Goal: Task Accomplishment & Management: Manage account settings

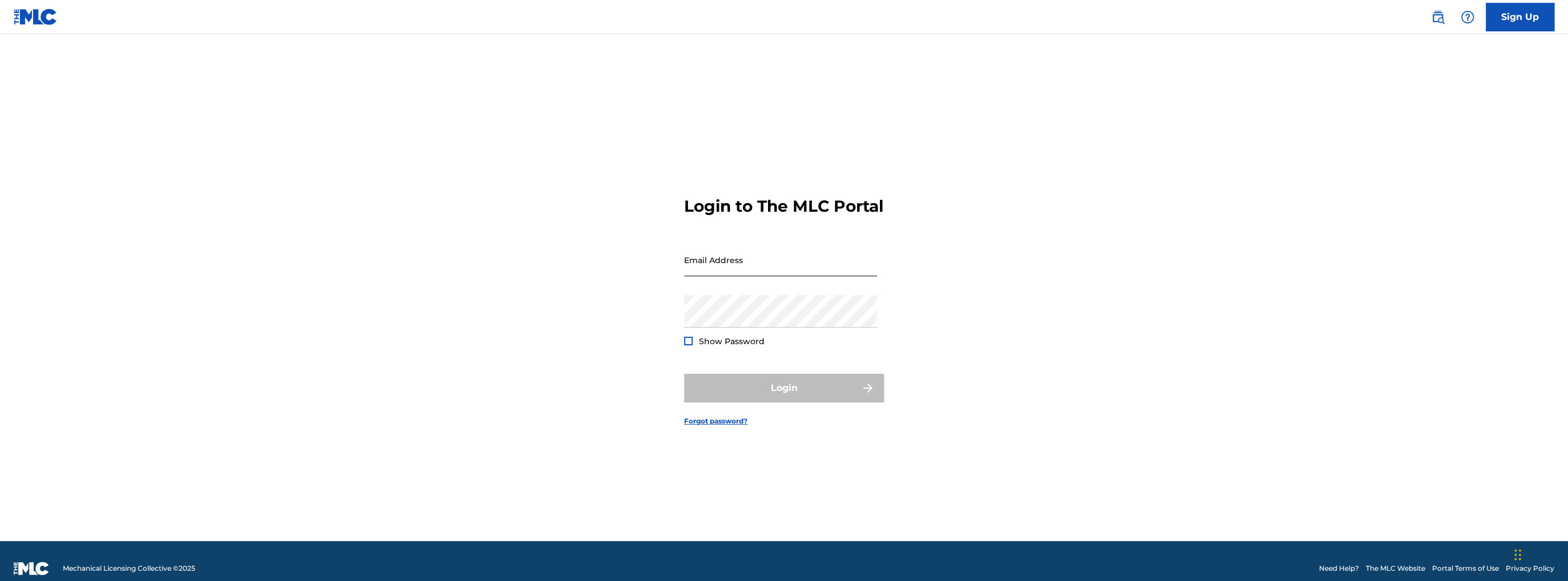
click at [783, 273] on input "Email Address" at bounding box center [780, 260] width 193 height 33
type input "[EMAIL_ADDRESS][DOMAIN_NAME]"
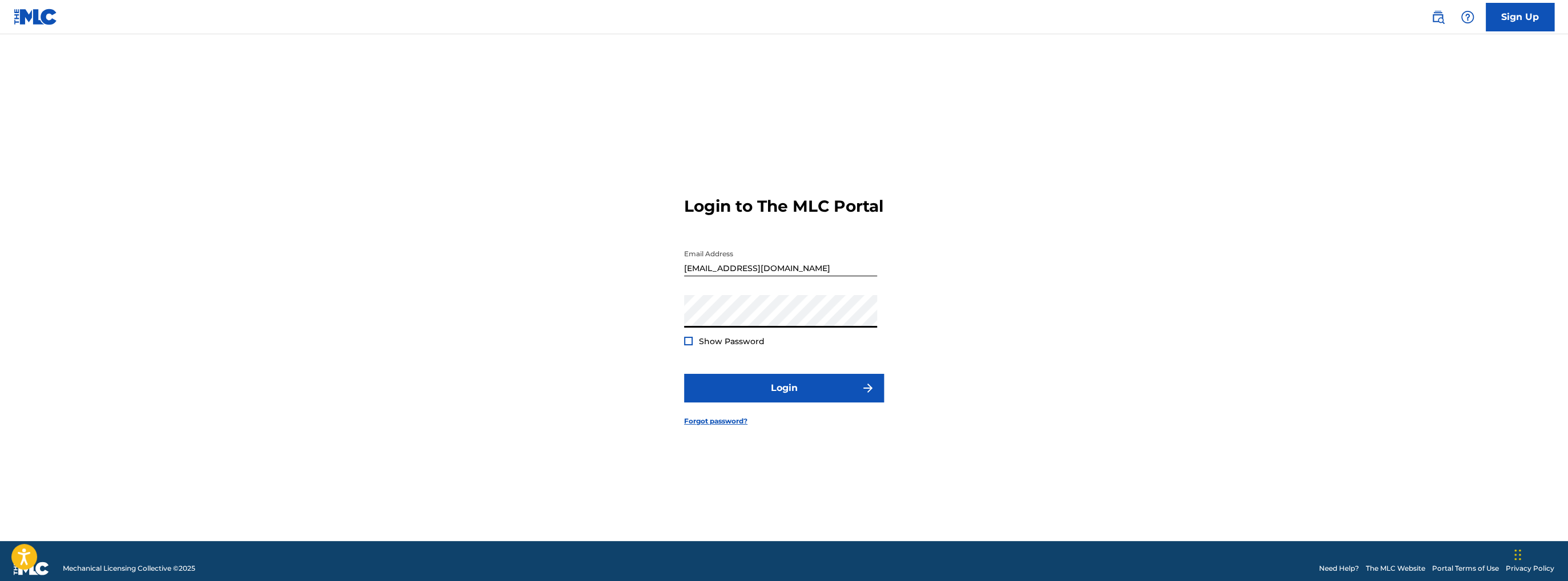
click at [598, 334] on div "Login to The MLC Portal Email Address [EMAIL_ADDRESS][DOMAIN_NAME] Password Sho…" at bounding box center [784, 302] width 799 height 478
click at [684, 374] on button "Login" at bounding box center [783, 388] width 200 height 28
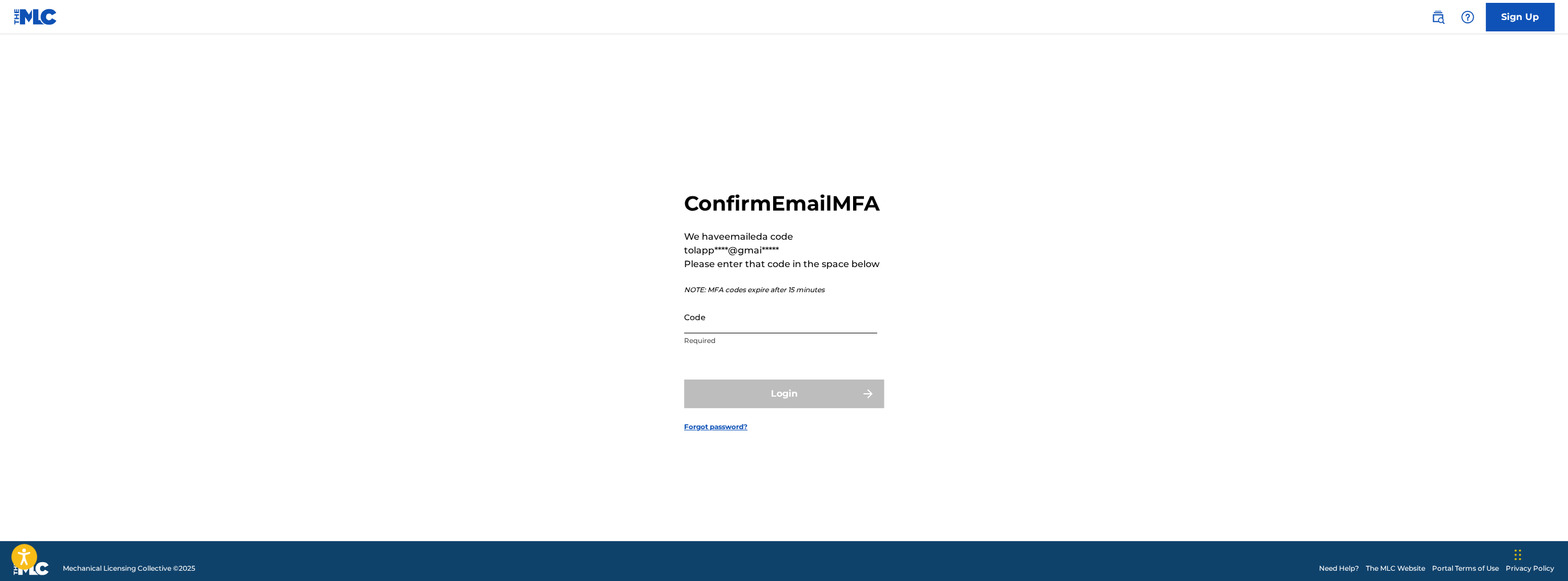
drag, startPoint x: 764, startPoint y: 347, endPoint x: 766, endPoint y: 336, distance: 11.2
click at [765, 345] on div "Code Required" at bounding box center [780, 326] width 193 height 51
click at [766, 334] on input "Code" at bounding box center [780, 317] width 193 height 33
paste input "279237"
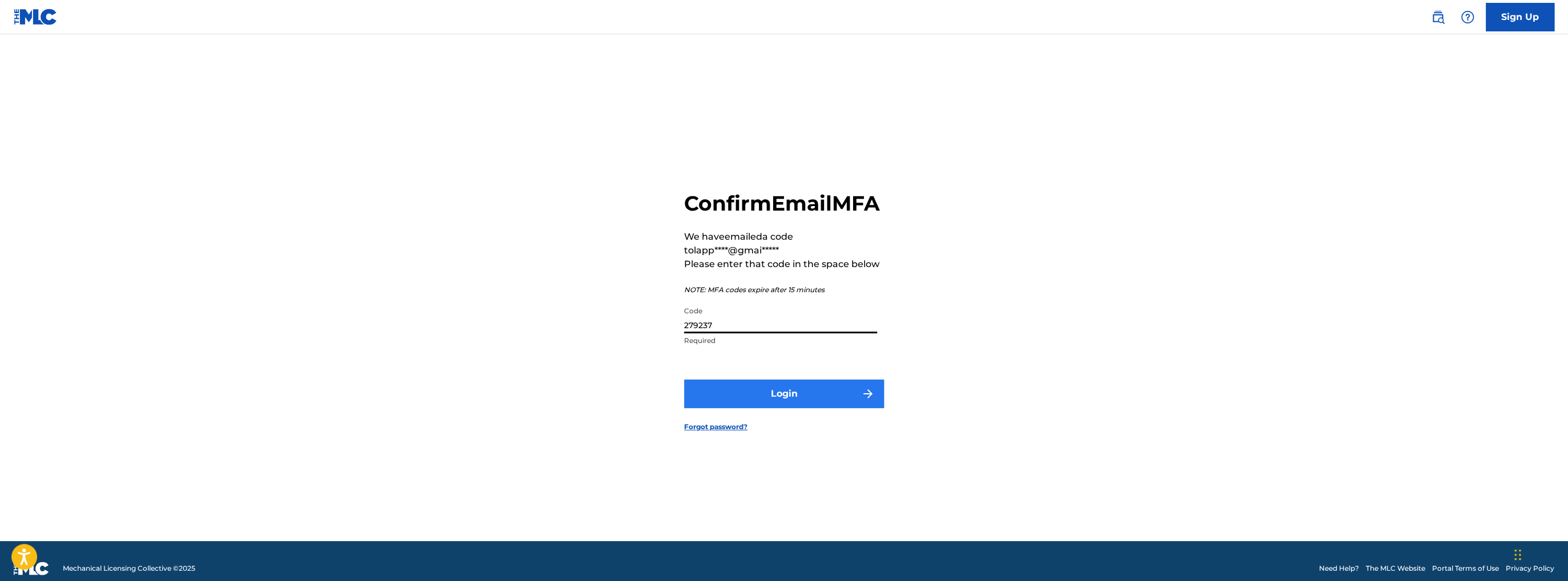
type input "279237"
click at [774, 408] on button "Login" at bounding box center [783, 394] width 200 height 28
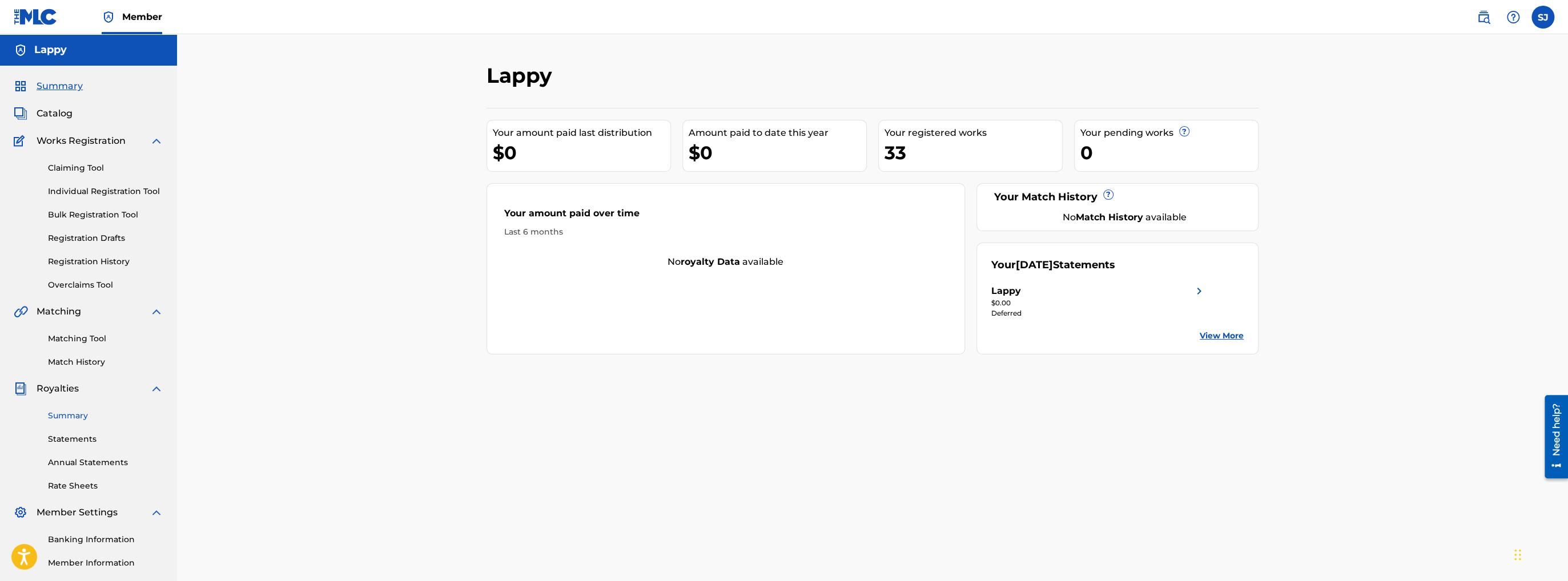
click at [75, 416] on link "Summary" at bounding box center [105, 416] width 115 height 12
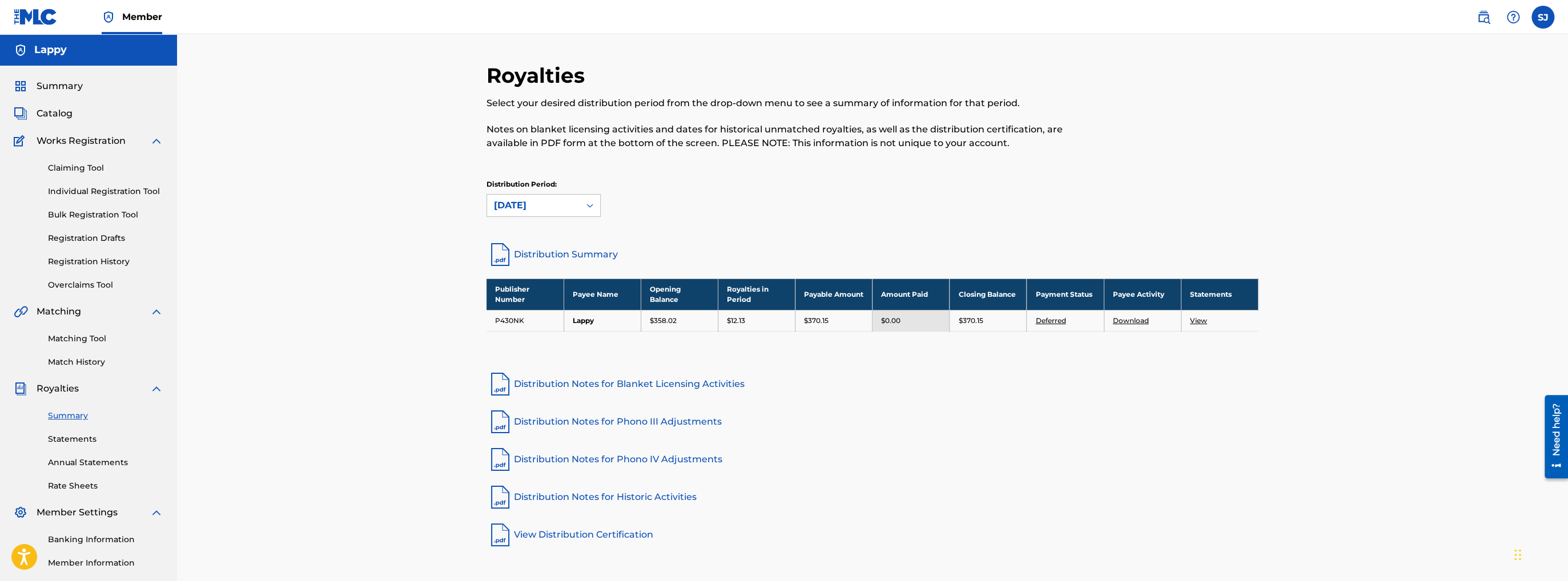
click at [1053, 322] on link "Deferred" at bounding box center [1051, 320] width 30 height 8
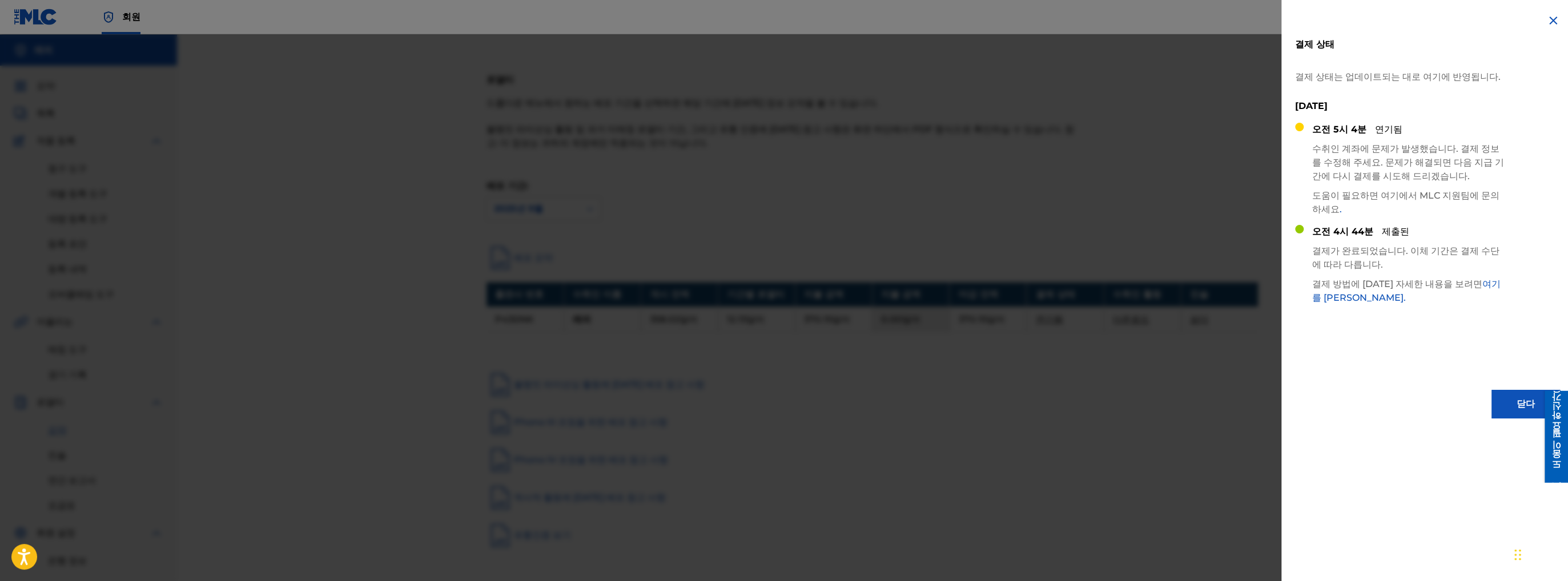
click at [1055, 199] on div at bounding box center [784, 324] width 1568 height 581
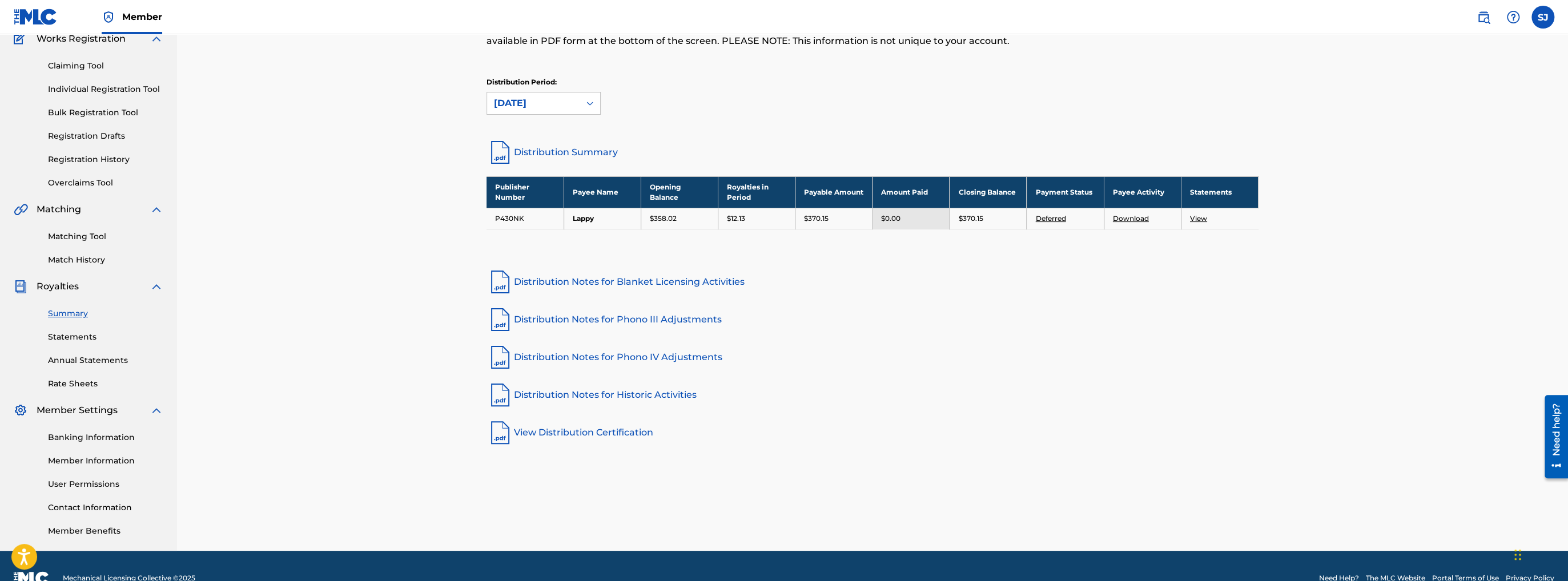
scroll to position [115, 0]
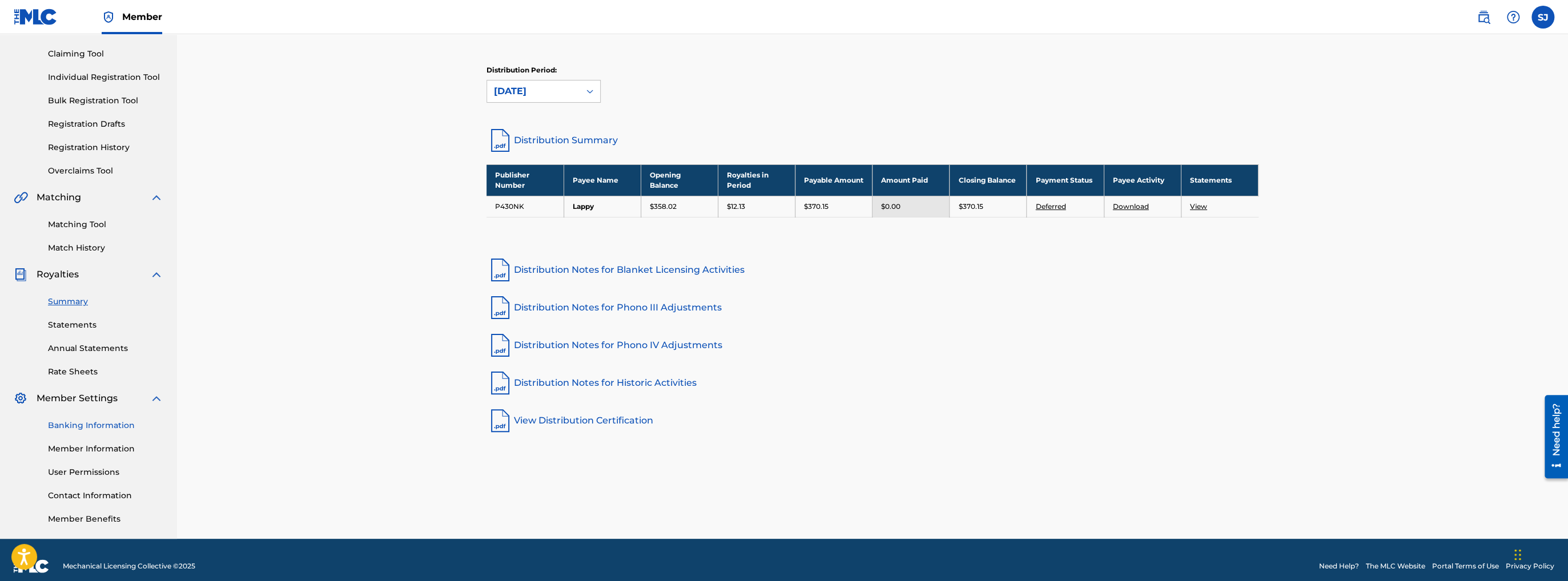
click at [104, 427] on link "Banking Information" at bounding box center [105, 426] width 115 height 12
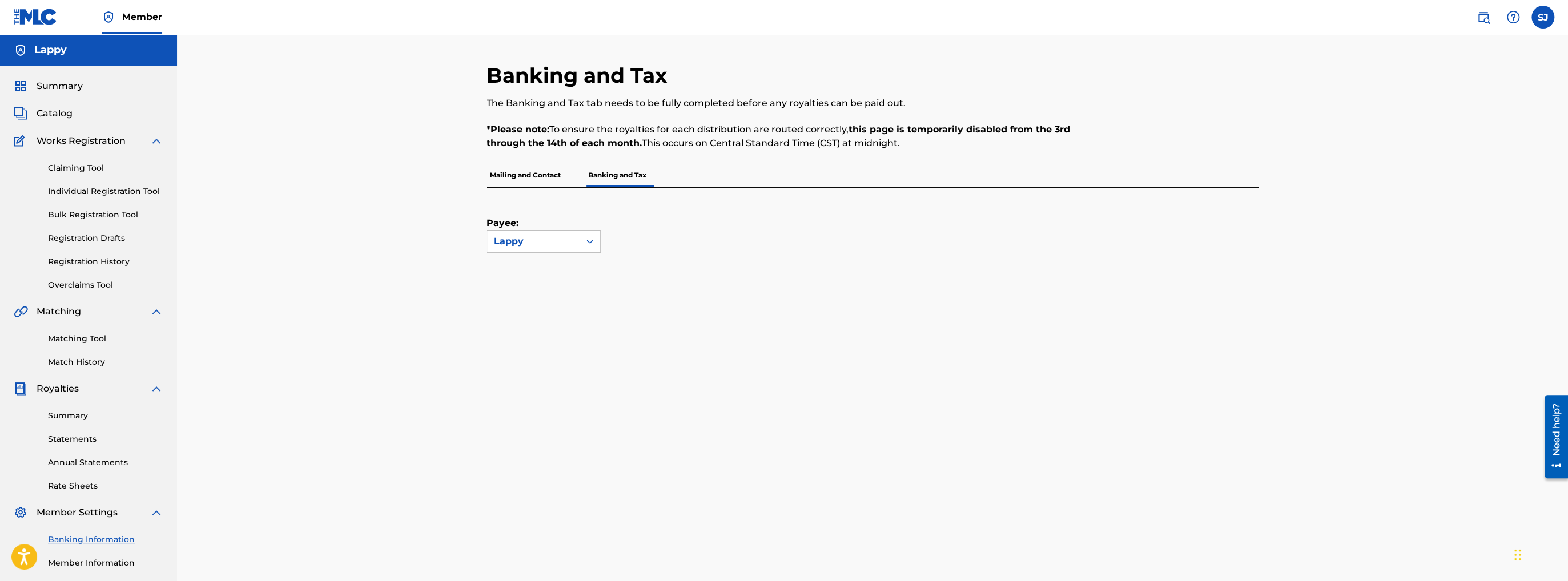
click at [542, 182] on p "Mailing and Contact" at bounding box center [525, 175] width 78 height 24
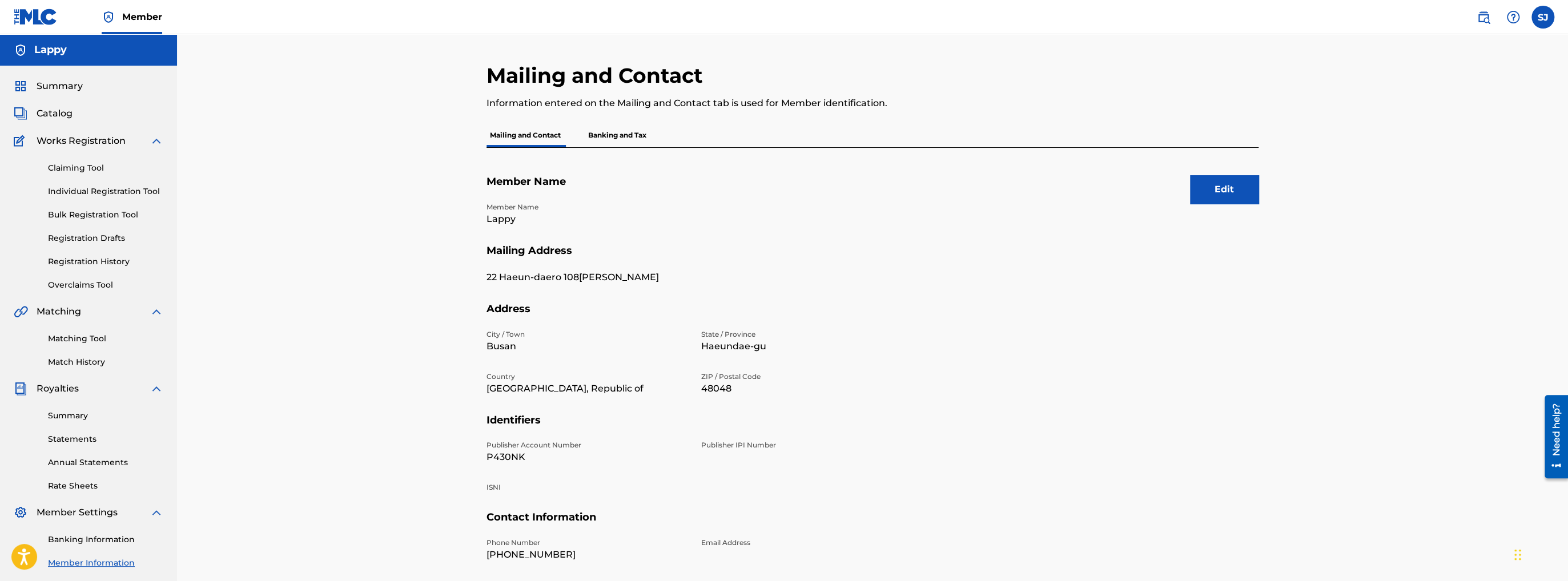
click at [605, 119] on div "Mailing and Contact Information entered on the Mailing and Contact tab is used …" at bounding box center [783, 93] width 594 height 60
click at [610, 129] on p "Banking and Tax" at bounding box center [618, 135] width 65 height 24
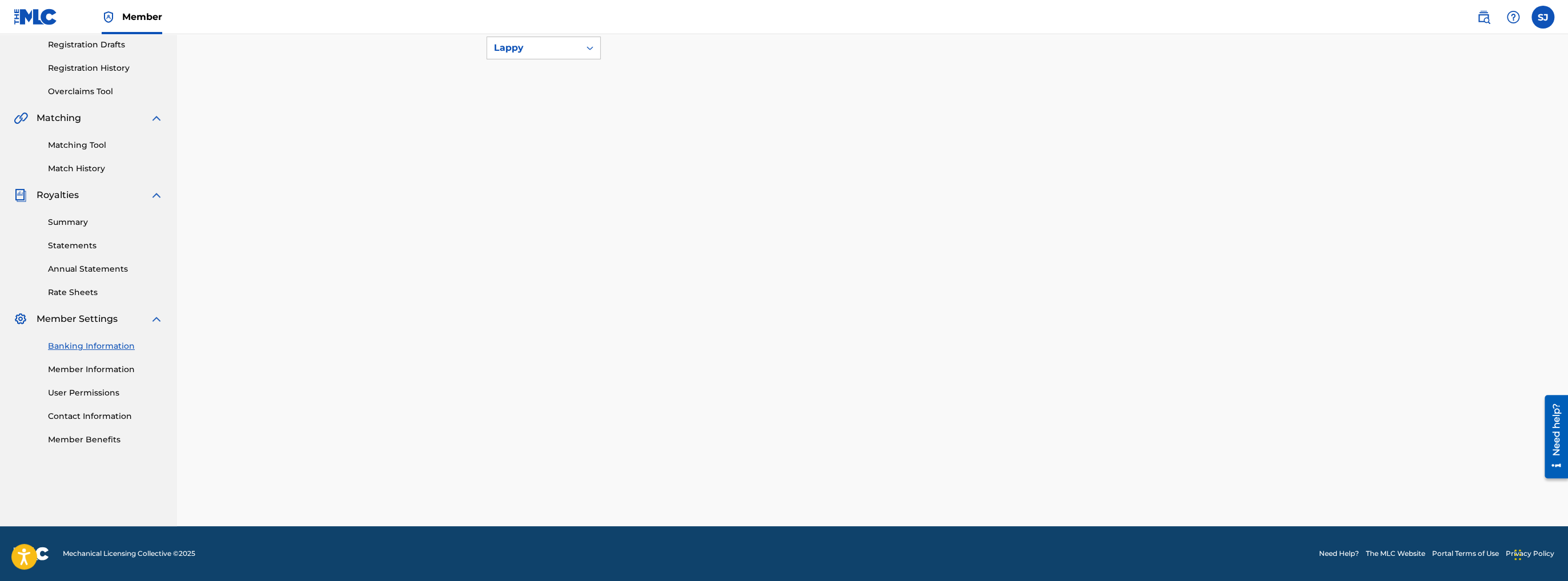
scroll to position [193, 0]
drag, startPoint x: 389, startPoint y: 282, endPoint x: 433, endPoint y: 271, distance: 45.4
click at [389, 282] on div "Banking and Tax The Banking and Tax tab needs to be fully completed before any …" at bounding box center [873, 184] width 1391 height 685
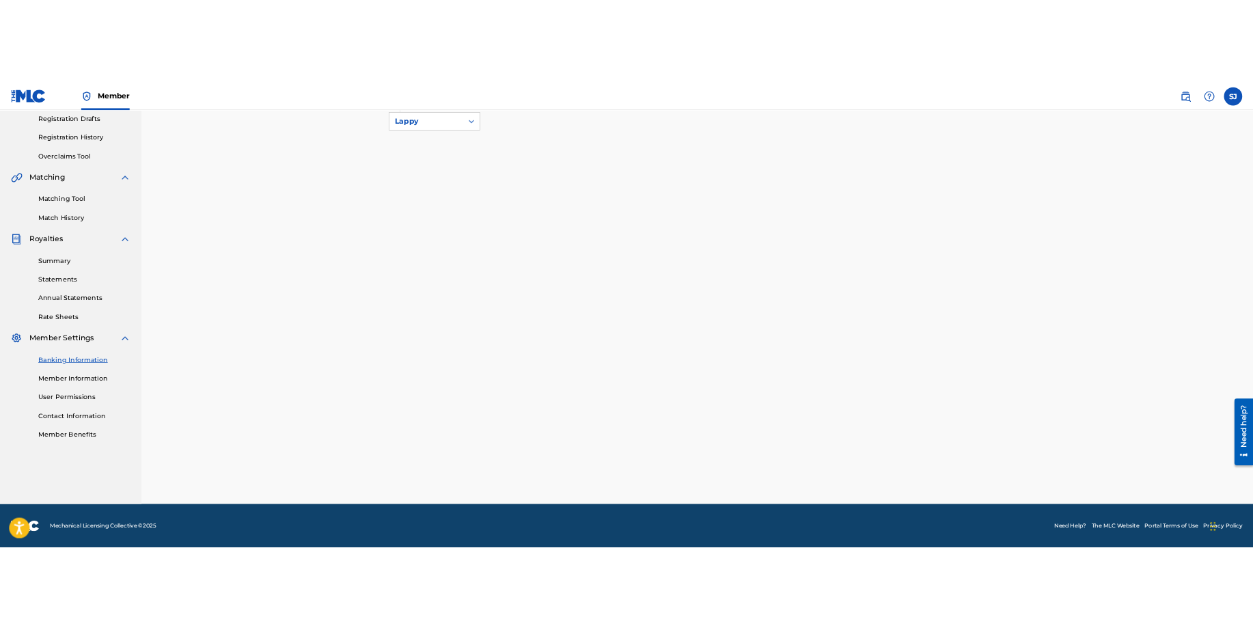
scroll to position [249, 0]
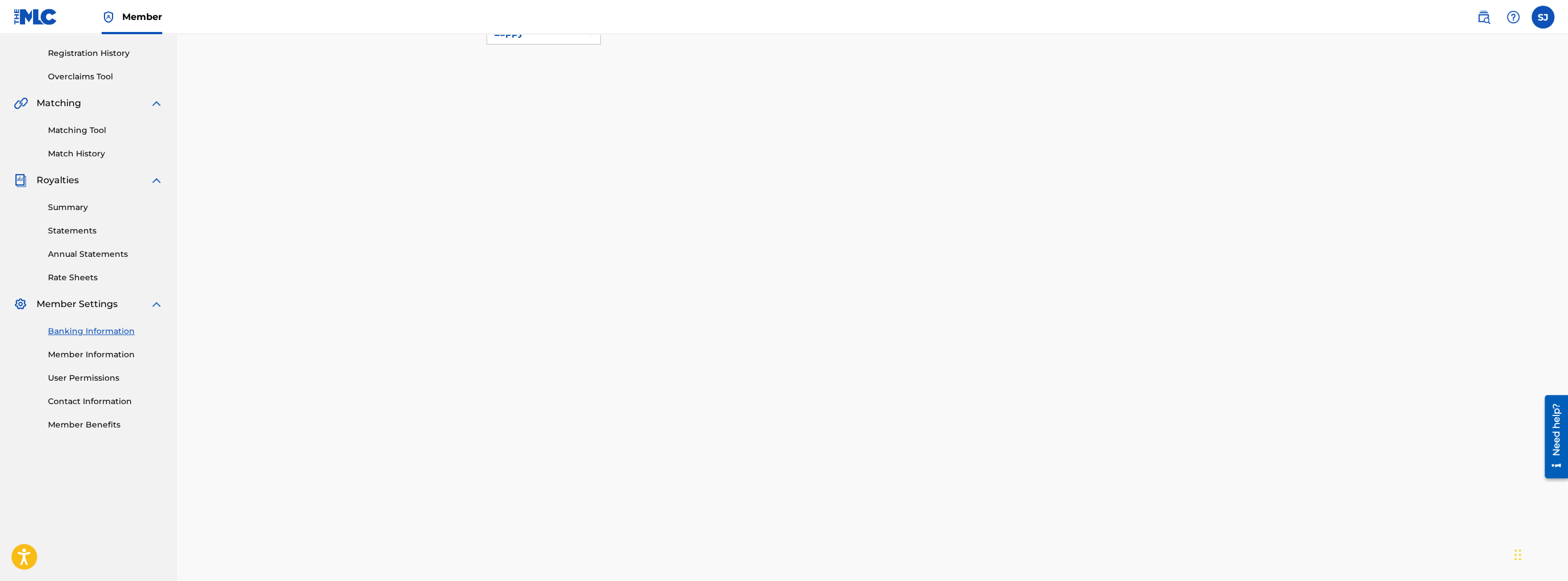
drag, startPoint x: 316, startPoint y: 239, endPoint x: 347, endPoint y: 232, distance: 31.8
click at [316, 239] on div "Banking and Tax The Banking and Tax tab needs to be fully completed before any …" at bounding box center [873, 238] width 1391 height 825
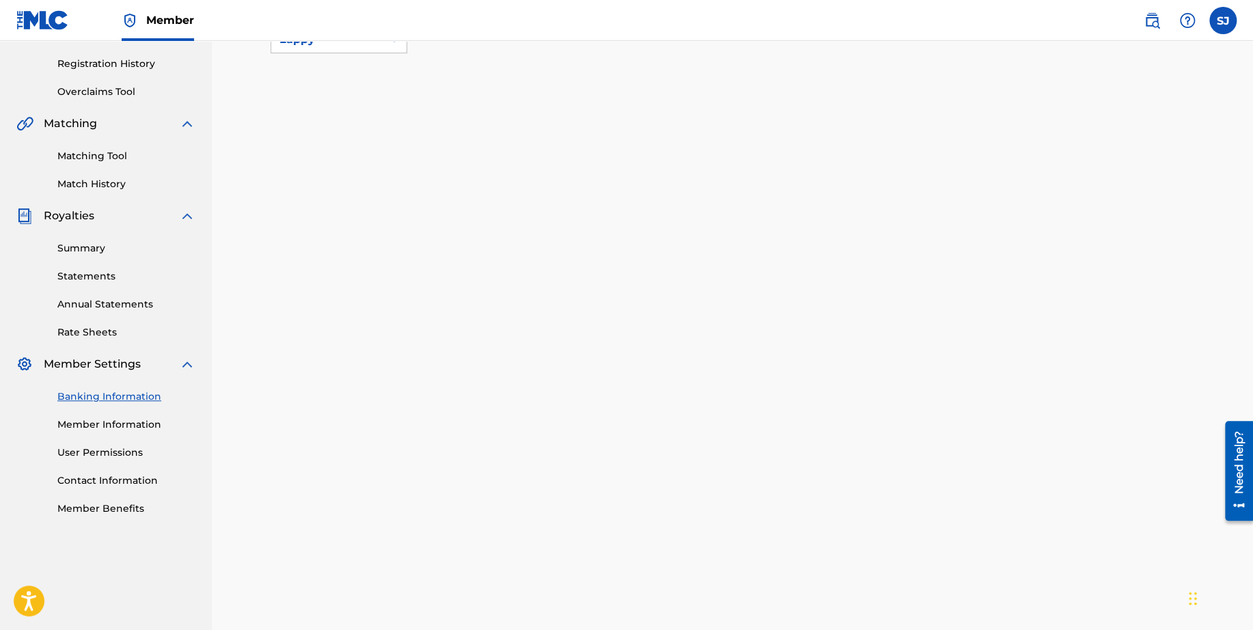
scroll to position [217, 0]
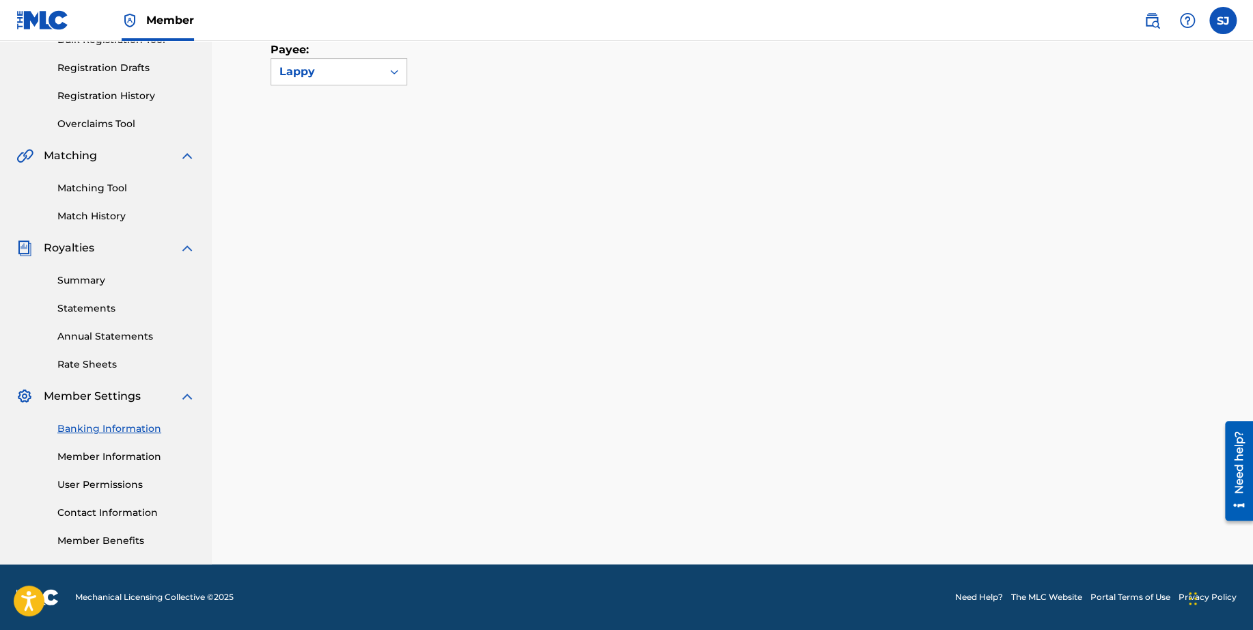
click at [440, 324] on div "Banking and Tax The Banking and Tax tab needs to be fully completed before any …" at bounding box center [733, 211] width 924 height 706
click at [408, 361] on div "Banking and Tax The Banking and Tax tab needs to be fully completed before any …" at bounding box center [733, 211] width 924 height 706
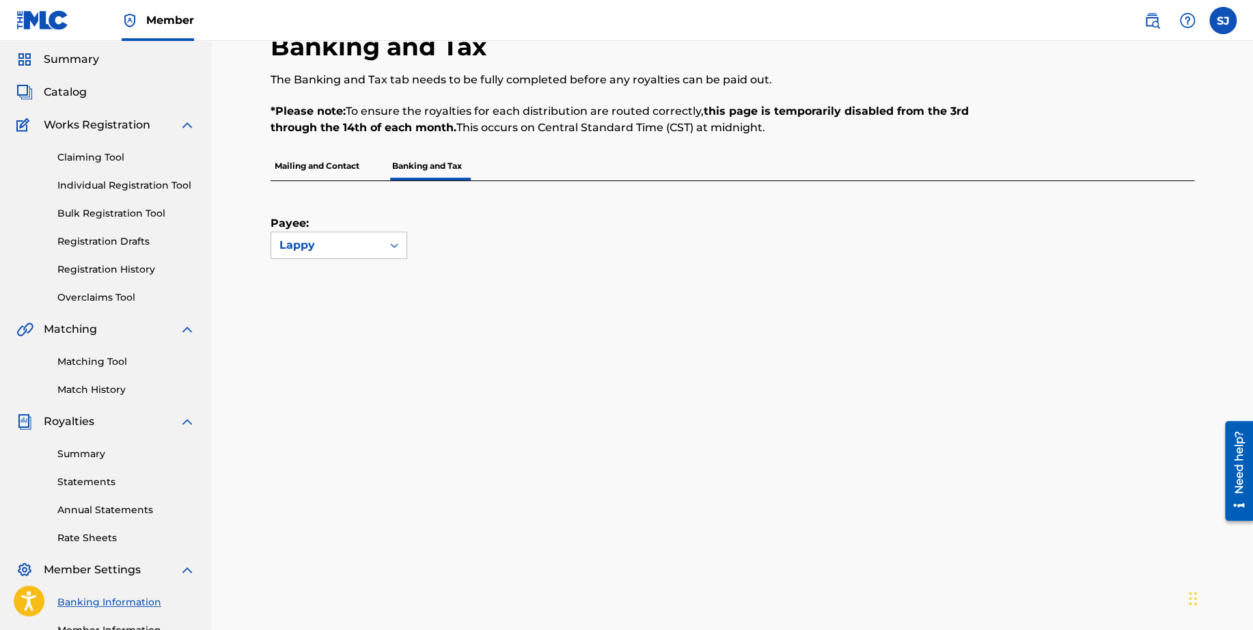
scroll to position [12, 0]
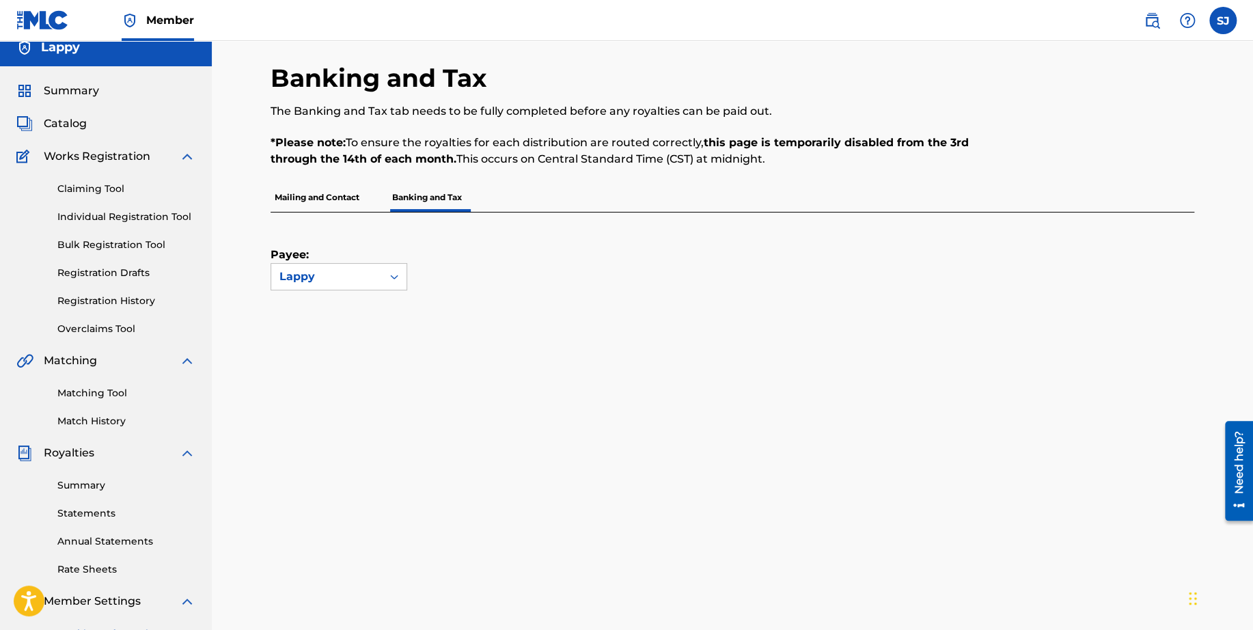
click at [390, 194] on p "Banking and Tax" at bounding box center [427, 197] width 78 height 29
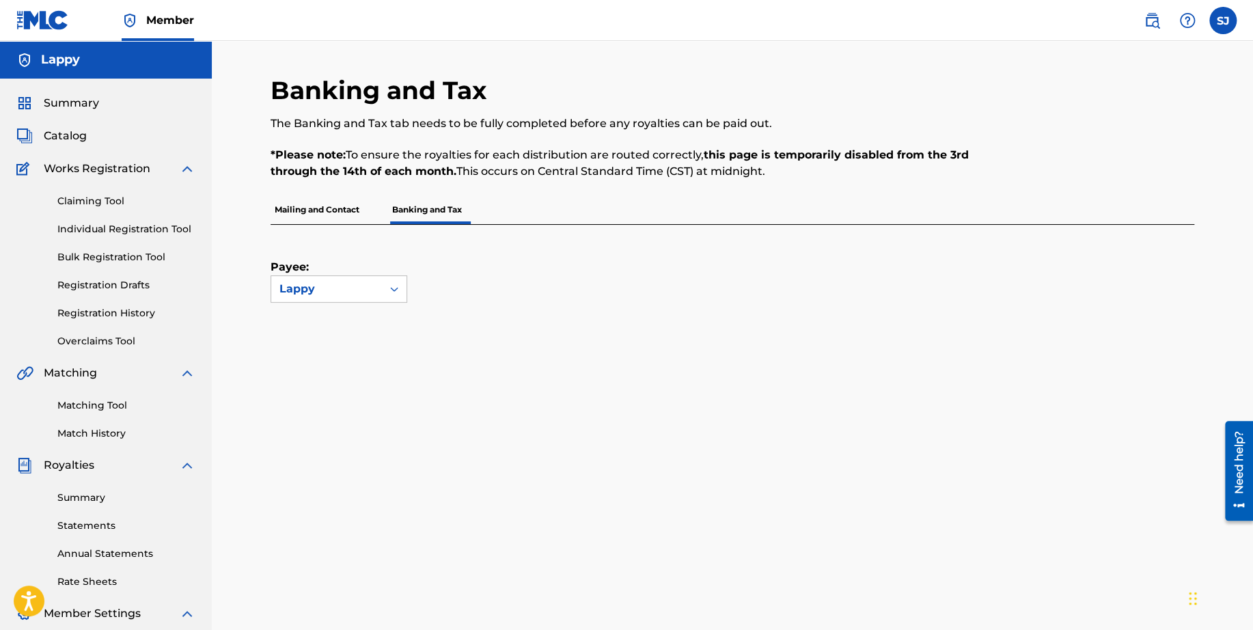
click at [347, 197] on p "Mailing and Contact" at bounding box center [317, 209] width 93 height 29
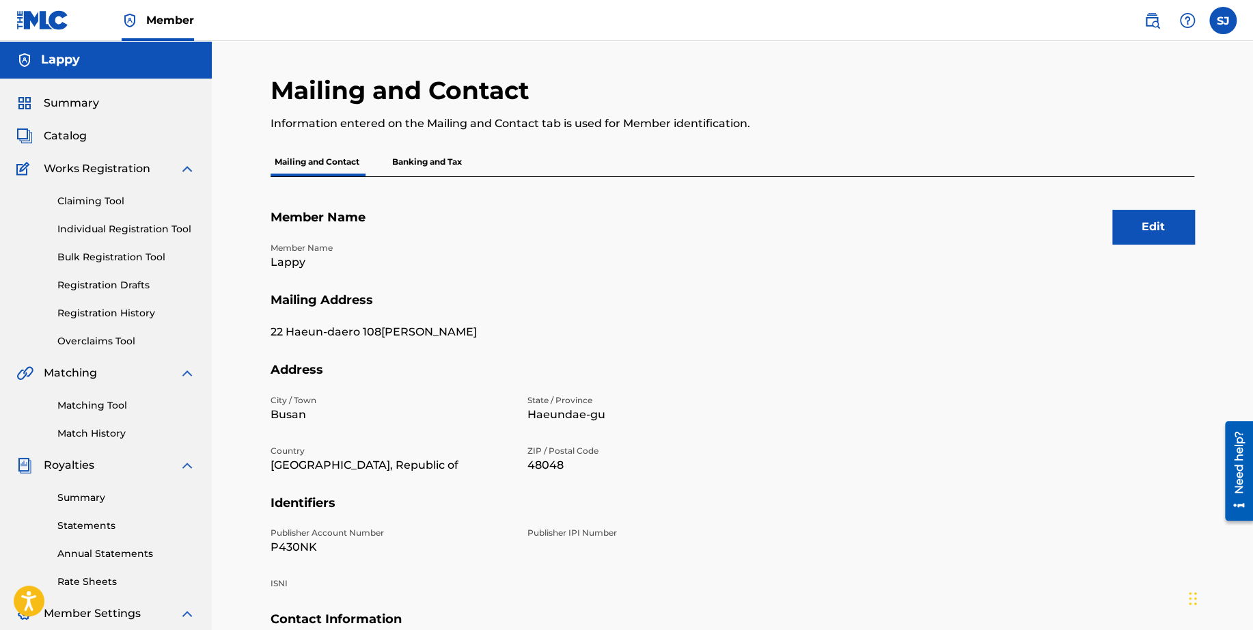
click at [423, 174] on p "Banking and Tax" at bounding box center [427, 162] width 78 height 29
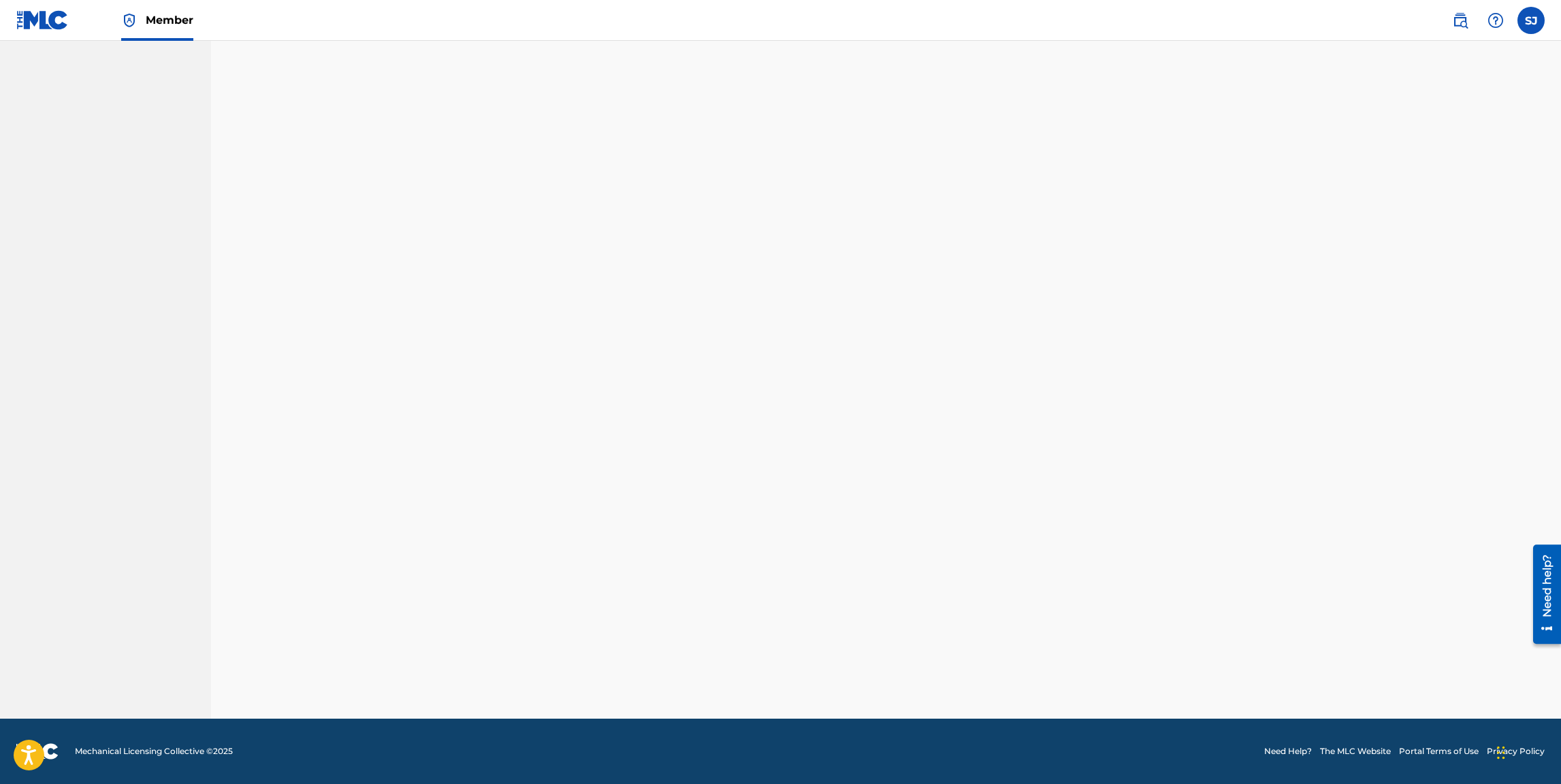
scroll to position [60, 0]
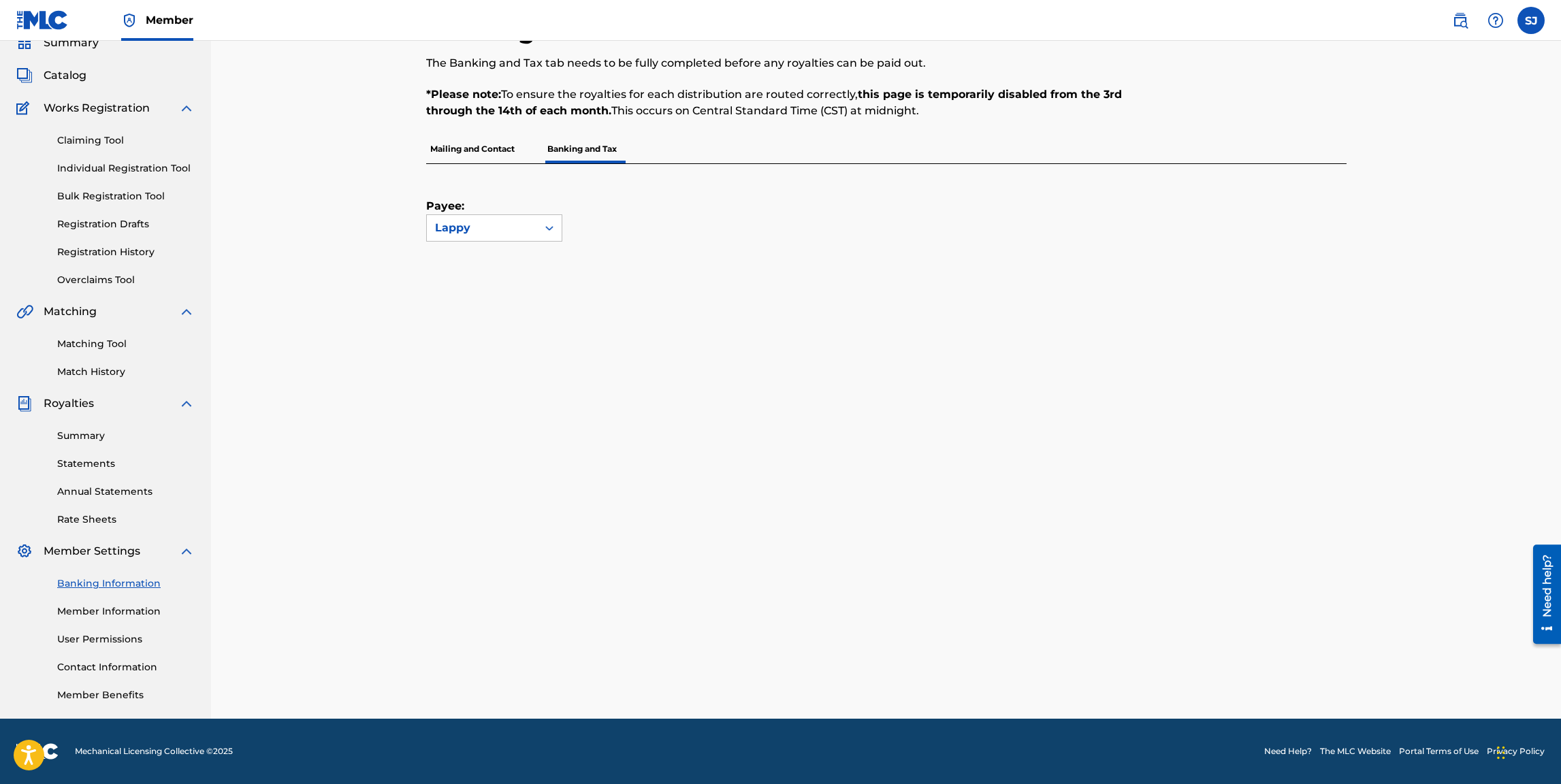
click at [977, 272] on div "Payee: Lappy" at bounding box center [887, 396] width 921 height 464
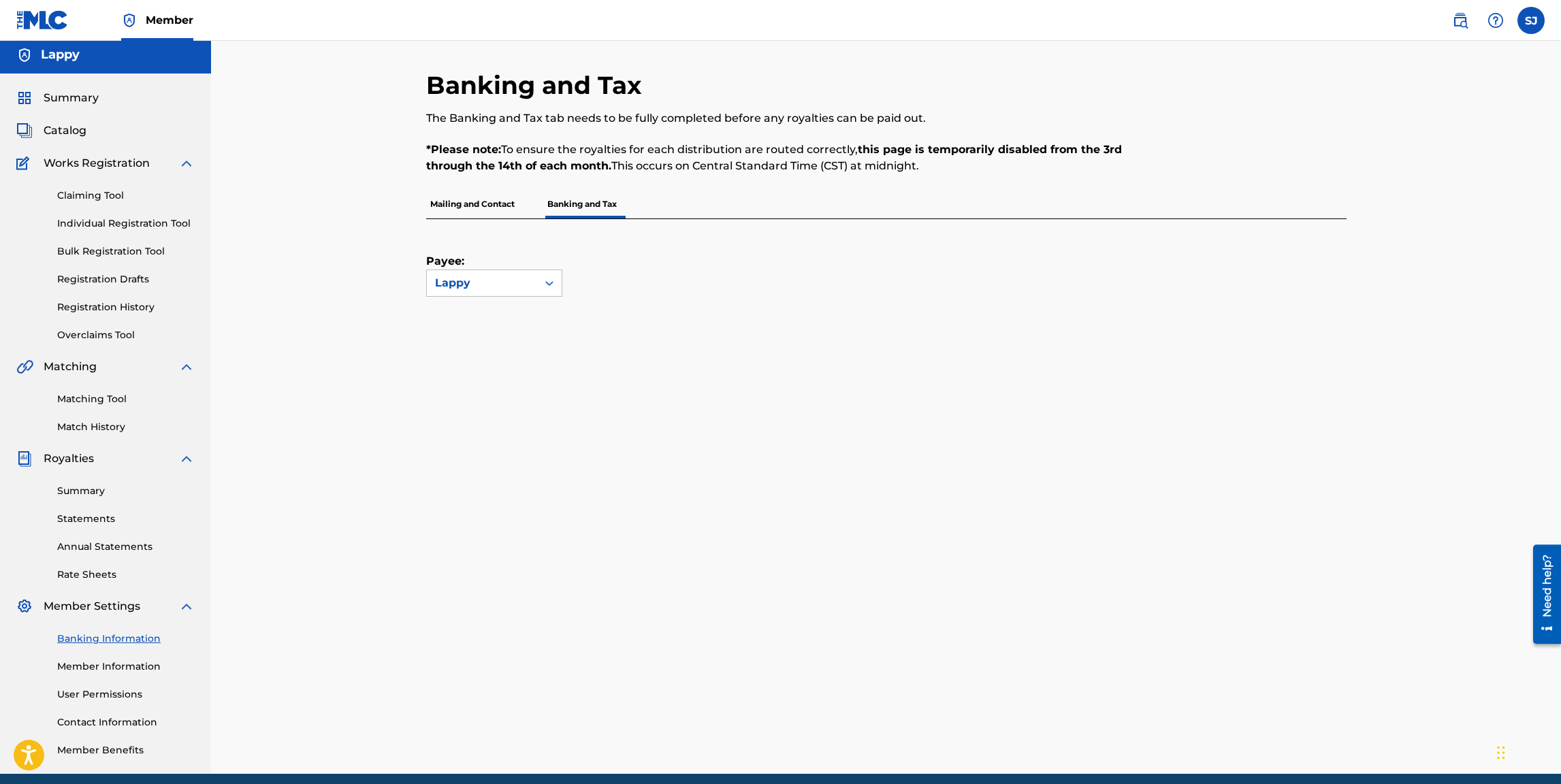
scroll to position [0, 0]
